Goal: Task Accomplishment & Management: Complete application form

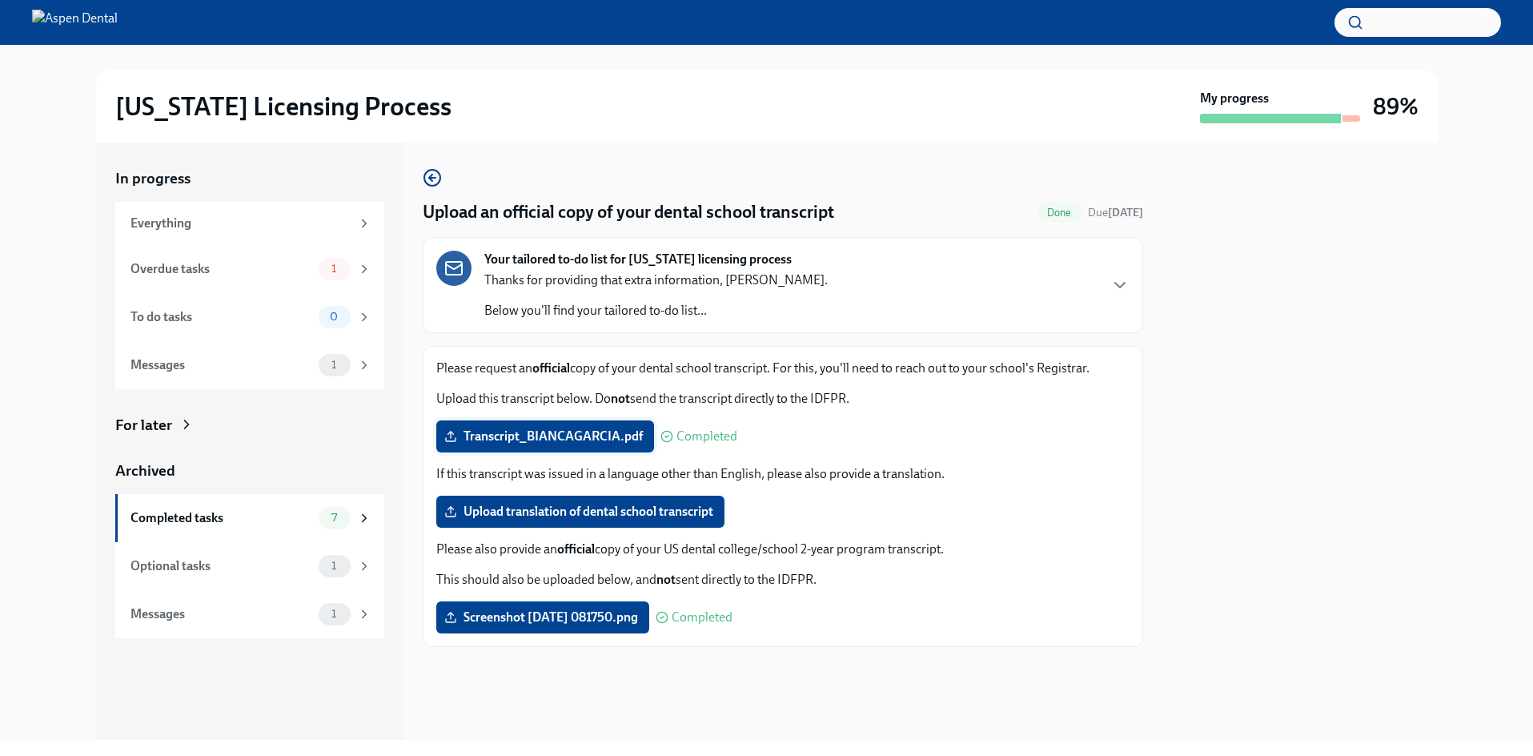
click at [597, 434] on span "Transcript_BIANCAGARCIA.pdf" at bounding box center [545, 436] width 195 height 16
click at [0, 0] on input "Transcript_BIANCAGARCIA.pdf" at bounding box center [0, 0] width 0 height 0
click at [596, 439] on span "Screenshot [DATE] 081436.png" at bounding box center [543, 436] width 191 height 16
click at [0, 0] on input "Screenshot [DATE] 081436.png" at bounding box center [0, 0] width 0 height 0
click at [293, 285] on div "Overdue tasks 1" at bounding box center [249, 269] width 269 height 48
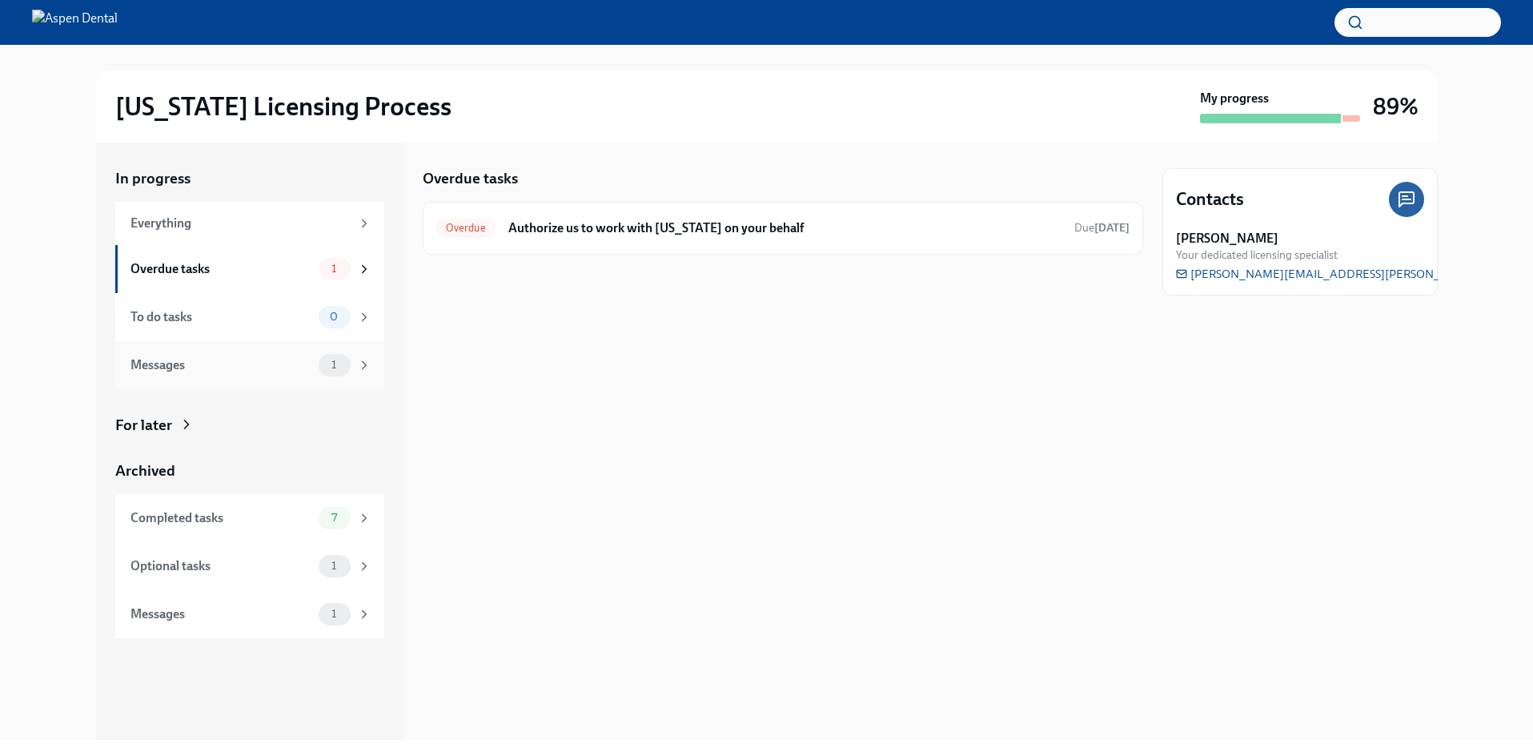
click at [284, 368] on div "Messages" at bounding box center [222, 365] width 182 height 18
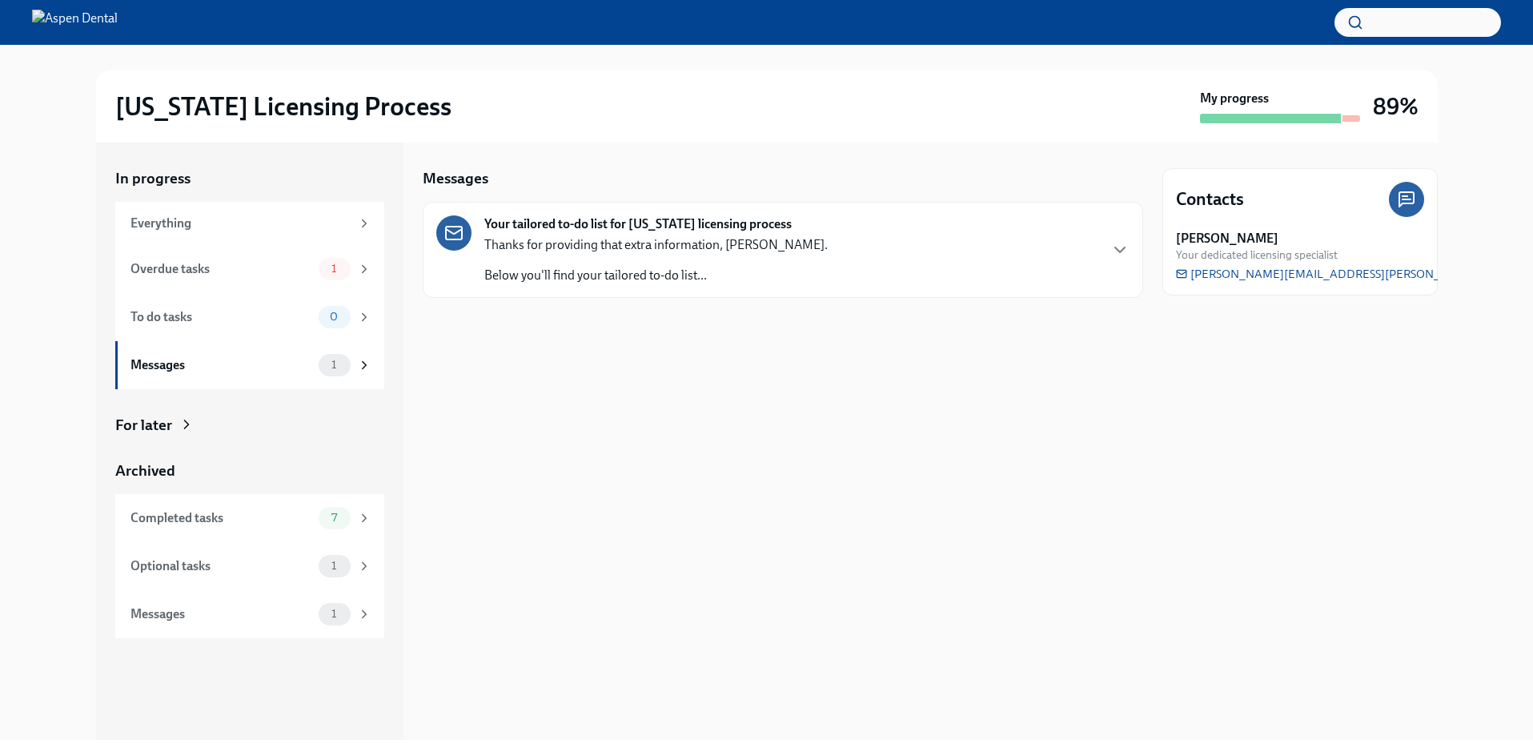
click at [600, 271] on p "Below you'll find your tailored to-do list..." at bounding box center [656, 276] width 344 height 18
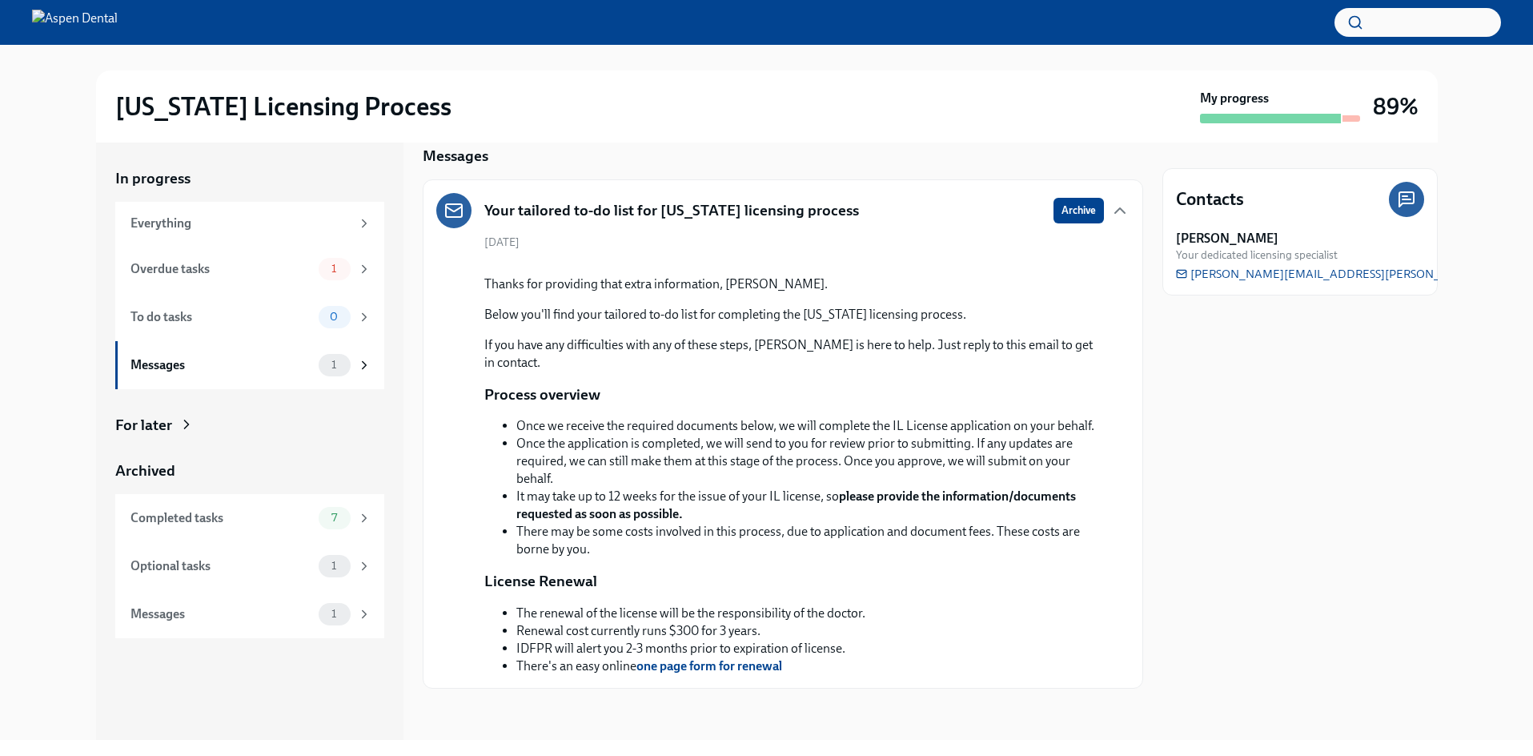
scroll to position [206, 0]
click at [253, 511] on div "Completed tasks" at bounding box center [222, 518] width 182 height 18
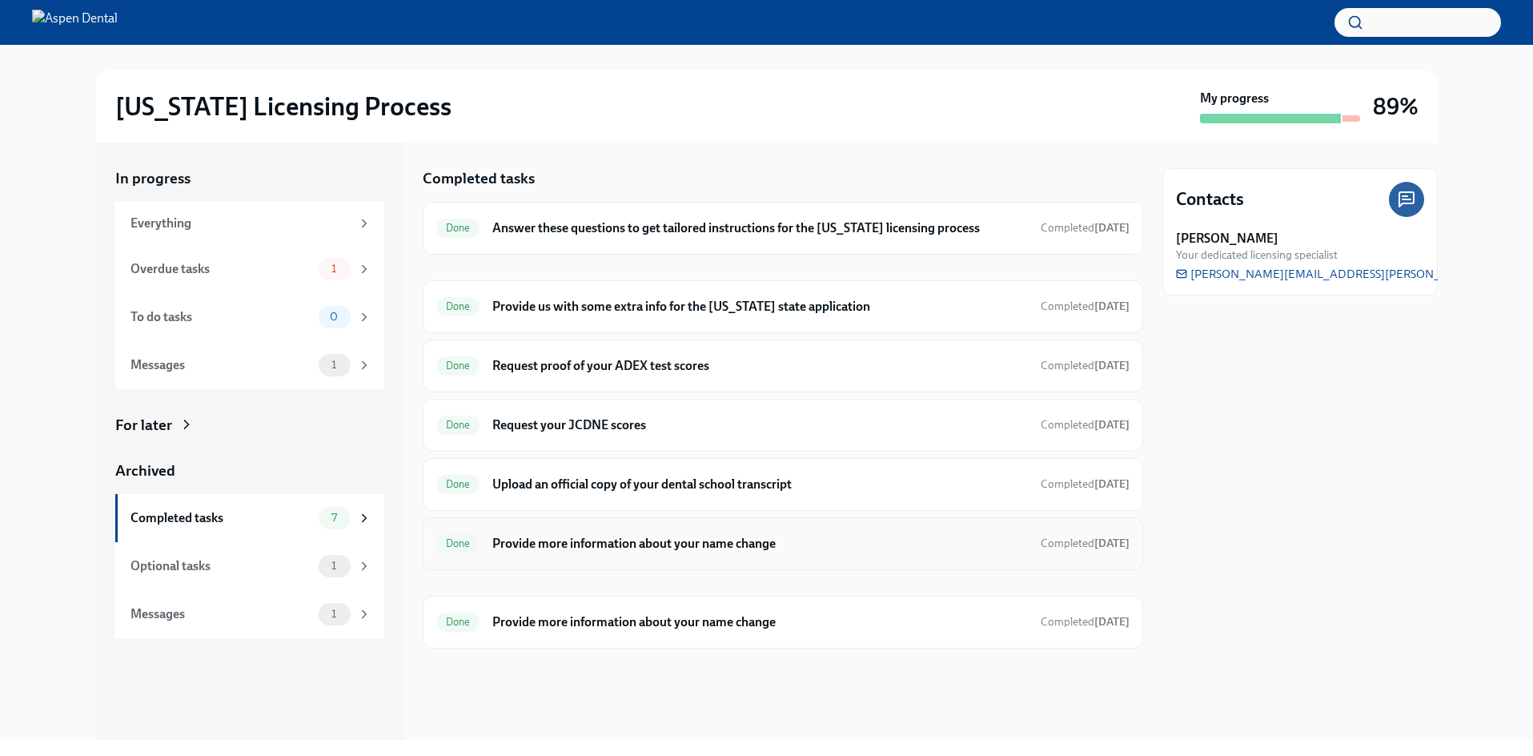
click at [691, 551] on h6 "Provide more information about your name change" at bounding box center [759, 544] width 535 height 18
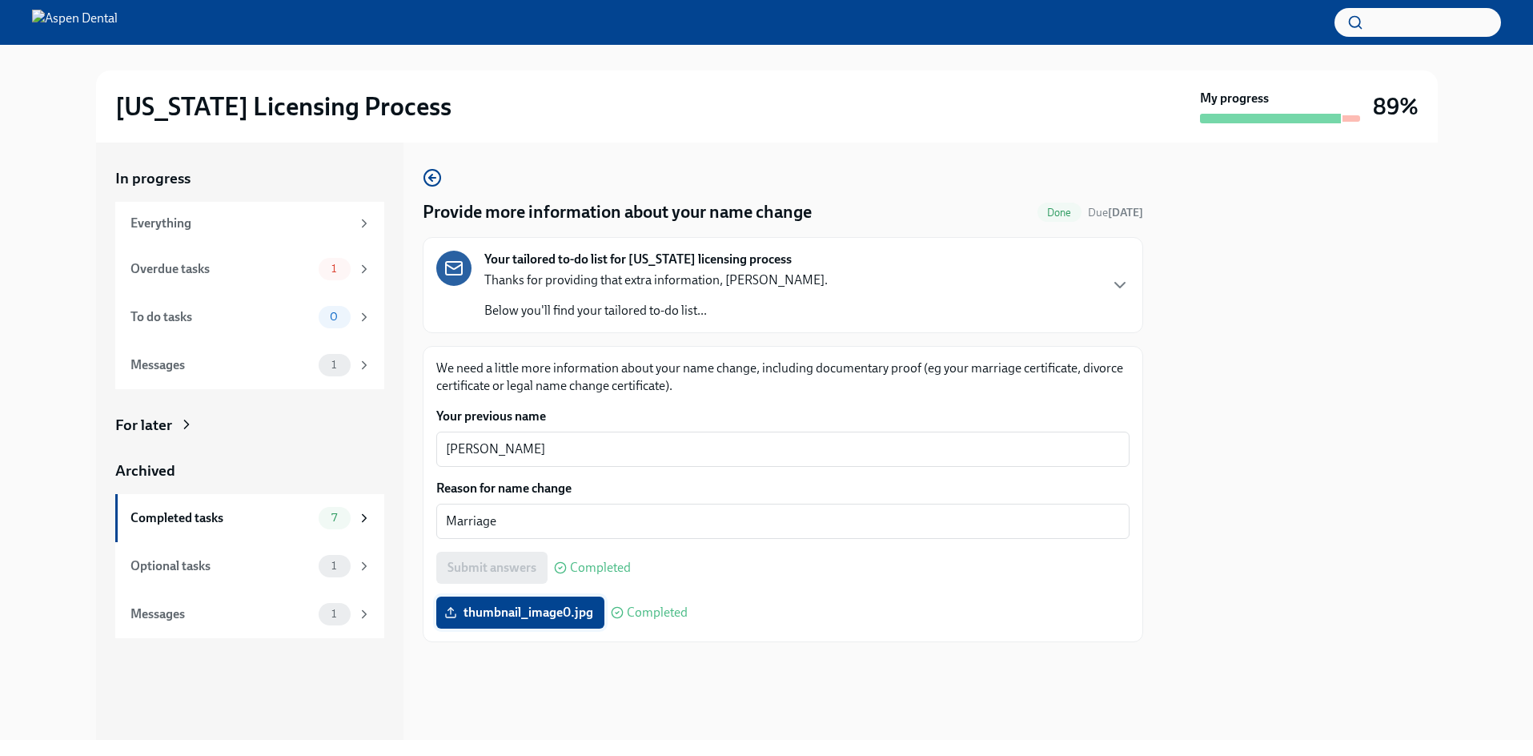
click at [579, 618] on span "thumbnail_image0.jpg" at bounding box center [521, 613] width 146 height 16
click at [0, 0] on input "thumbnail_image0.jpg" at bounding box center [0, 0] width 0 height 0
click at [579, 613] on span "thumbnail_image0.jpg" at bounding box center [521, 613] width 146 height 16
click at [0, 0] on input "thumbnail_image0.jpg" at bounding box center [0, 0] width 0 height 0
click at [275, 275] on div "Overdue tasks" at bounding box center [222, 269] width 182 height 18
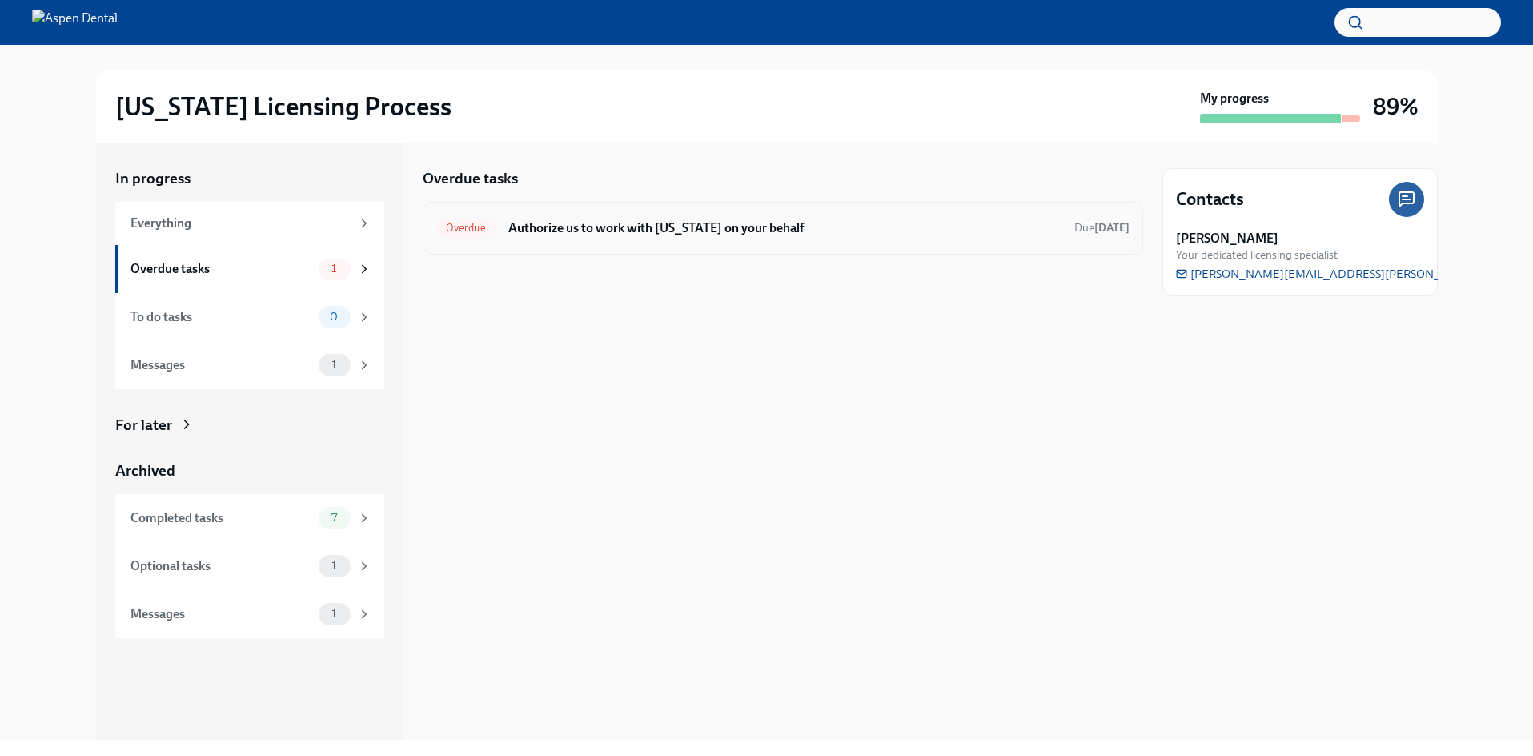
drag, startPoint x: 621, startPoint y: 259, endPoint x: 630, endPoint y: 242, distance: 20.1
click at [621, 259] on div at bounding box center [783, 280] width 721 height 51
click at [631, 240] on div "Overdue Authorize us to work with [US_STATE] on your behalf Due [DATE]" at bounding box center [782, 228] width 693 height 26
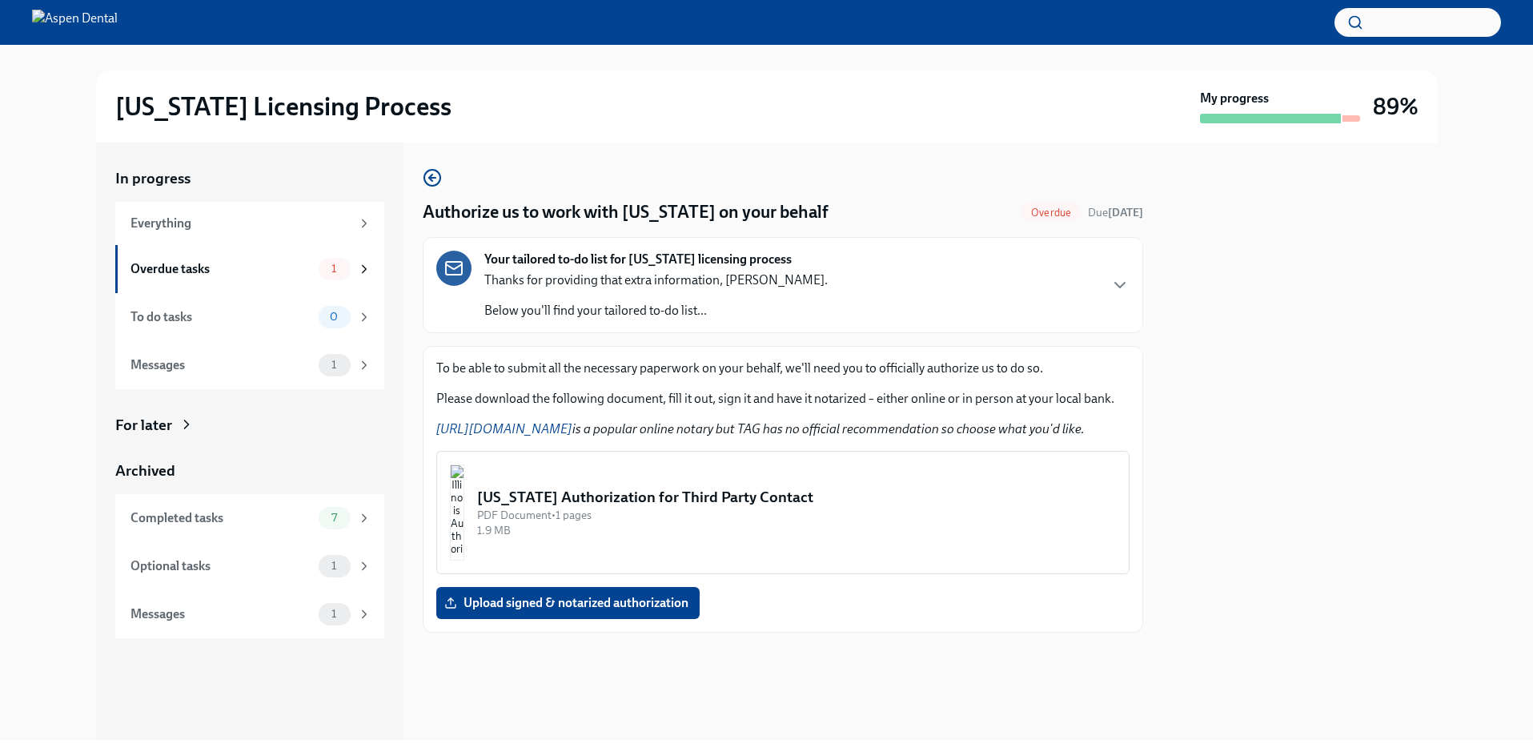
click at [758, 545] on button "[US_STATE] Authorization for Third Party Contact PDF Document • 1 pages 1.9 MB" at bounding box center [782, 512] width 693 height 123
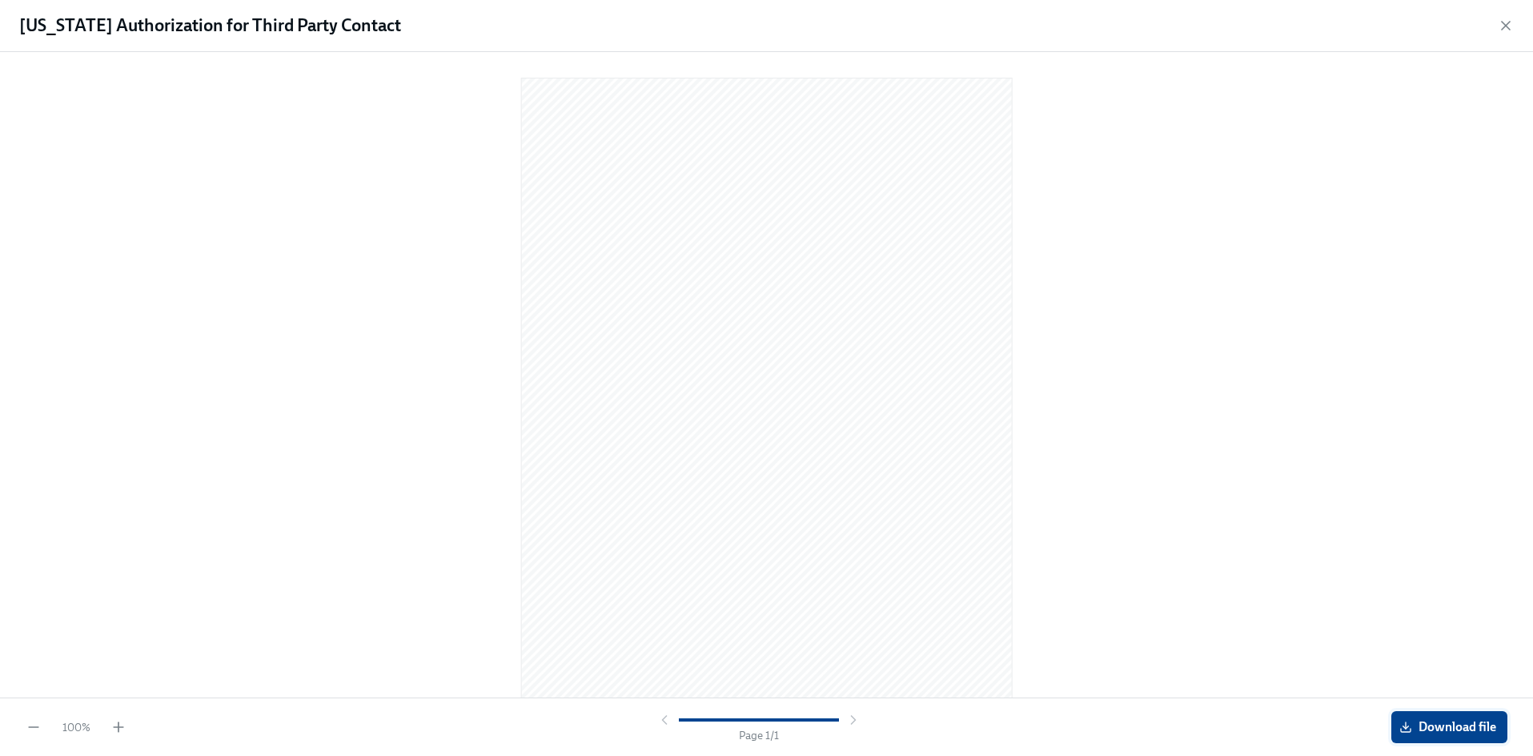
click at [1449, 735] on button "Download file" at bounding box center [1450, 727] width 116 height 32
click at [1513, 30] on icon "button" at bounding box center [1506, 26] width 16 height 16
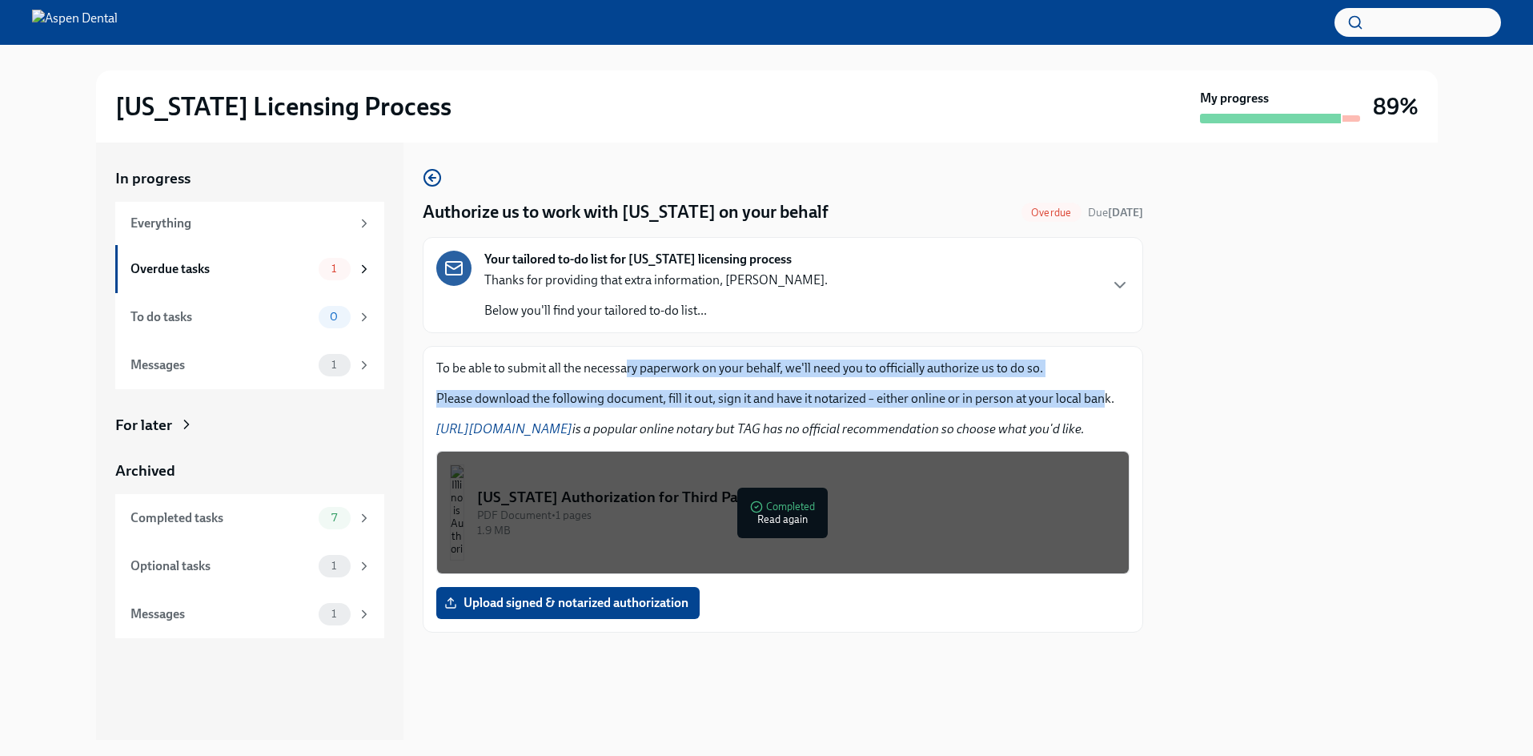
drag, startPoint x: 629, startPoint y: 370, endPoint x: 1102, endPoint y: 404, distance: 474.4
click at [1102, 404] on div "To be able to submit all the necessary paperwork on your behalf, we'll need you…" at bounding box center [782, 399] width 693 height 78
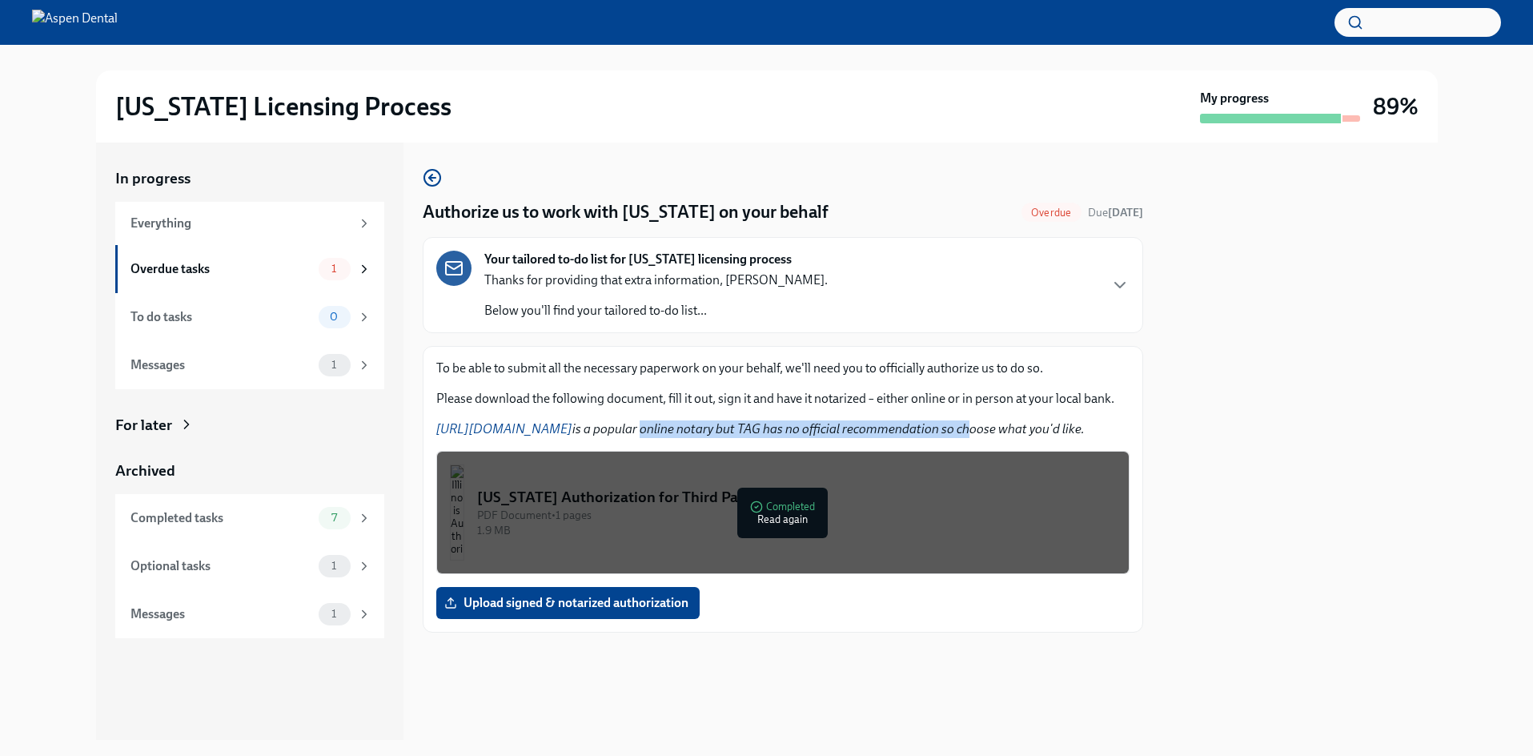
drag, startPoint x: 645, startPoint y: 429, endPoint x: 975, endPoint y: 409, distance: 331.3
click at [970, 413] on div "To be able to submit all the necessary paperwork on your behalf, we'll need you…" at bounding box center [782, 399] width 693 height 78
click at [495, 432] on link "[URL][DOMAIN_NAME]" at bounding box center [504, 428] width 136 height 15
click at [634, 502] on div "[US_STATE] Authorization for Third Party Contact" at bounding box center [796, 497] width 639 height 21
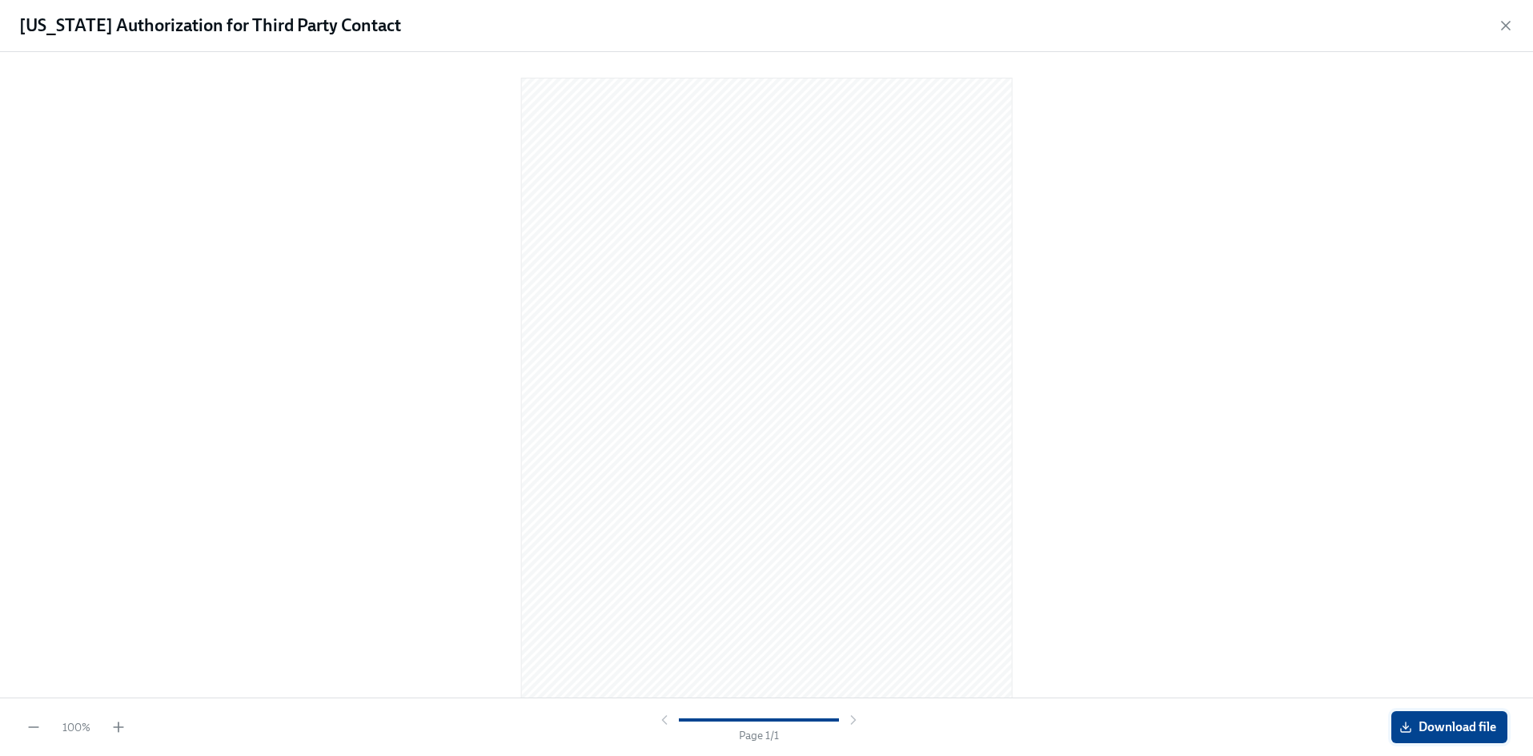
click at [1481, 733] on span "Download file" at bounding box center [1450, 727] width 94 height 16
